Goal: Find specific page/section: Find specific page/section

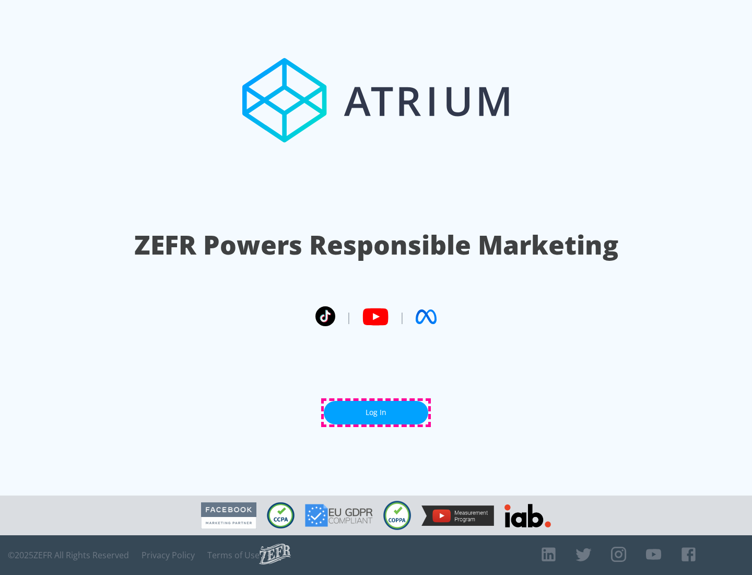
click at [376, 412] on link "Log In" at bounding box center [376, 413] width 104 height 24
